Goal: Task Accomplishment & Management: Complete application form

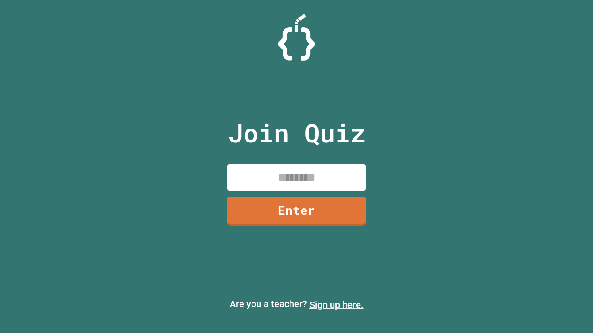
click at [336, 305] on link "Sign up here." at bounding box center [336, 305] width 54 height 11
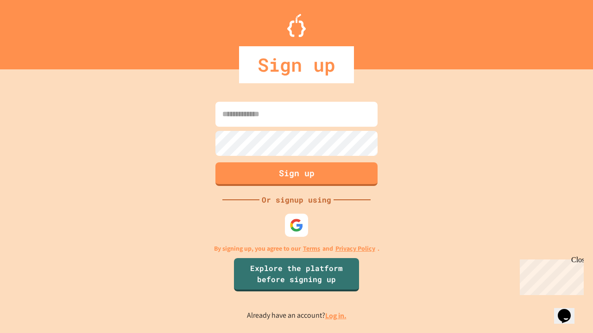
click at [336, 316] on link "Log in." at bounding box center [335, 316] width 21 height 10
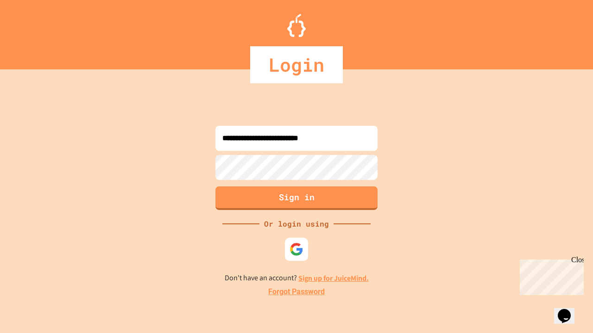
type input "**********"
